Goal: Task Accomplishment & Management: Use online tool/utility

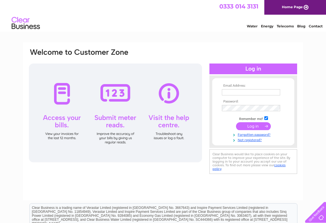
type input "robshedden@tiscali.co.uk"
click at [250, 127] on input "submit" at bounding box center [253, 126] width 35 height 8
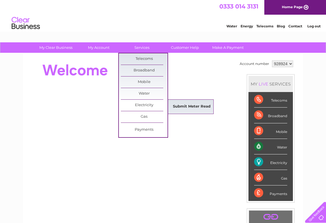
click at [193, 104] on link "Submit Meter Read" at bounding box center [191, 106] width 47 height 11
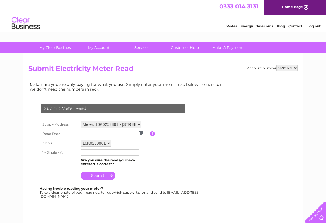
click at [140, 134] on img at bounding box center [141, 133] width 4 height 5
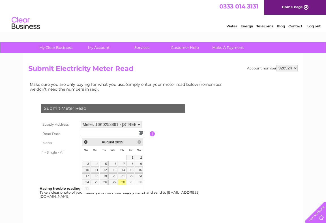
click at [125, 182] on link "28" at bounding box center [122, 183] width 8 height 6
type input "[DATE]"
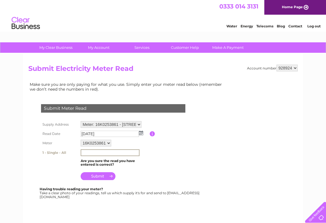
click at [88, 152] on input "text" at bounding box center [110, 153] width 59 height 7
type input "22664"
click at [101, 176] on input "submit" at bounding box center [98, 177] width 35 height 8
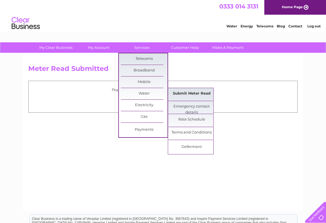
click at [183, 92] on link "Submit Meter Read" at bounding box center [191, 93] width 47 height 11
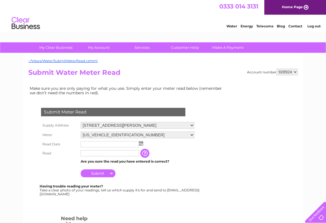
click at [142, 145] on img at bounding box center [141, 143] width 4 height 5
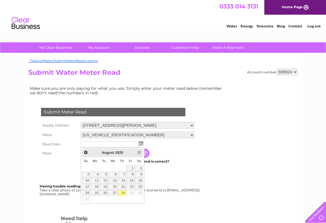
click at [122, 194] on link "28" at bounding box center [122, 194] width 8 height 6
type input "2025/08/28"
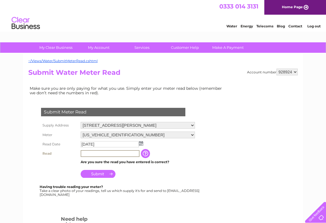
click at [88, 153] on input "text" at bounding box center [110, 154] width 59 height 7
type input "00025"
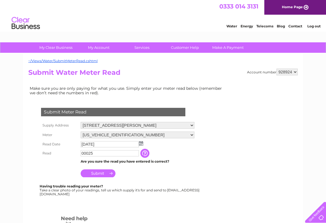
click at [101, 174] on input "Submit" at bounding box center [98, 174] width 35 height 8
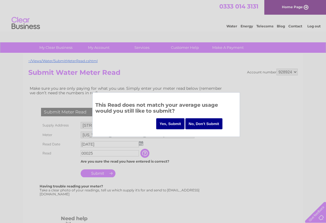
click at [175, 122] on input "Yes, Submit" at bounding box center [170, 124] width 28 height 11
